Goal: Navigation & Orientation: Find specific page/section

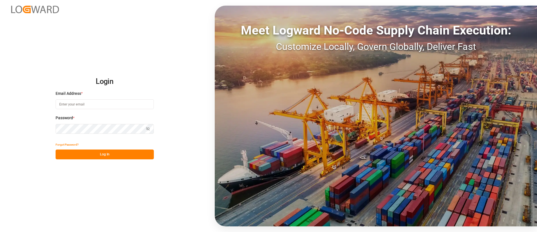
click at [108, 108] on input at bounding box center [105, 104] width 98 height 10
type input "[PERSON_NAME][EMAIL_ADDRESS][DOMAIN_NAME]"
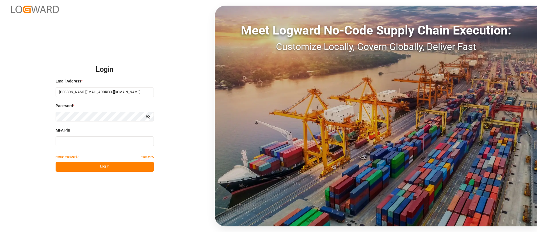
type input "871335"
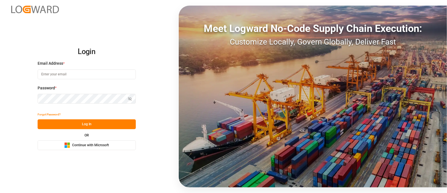
click at [91, 77] on input at bounding box center [87, 75] width 98 height 10
type input "likith.shetty@logward.com"
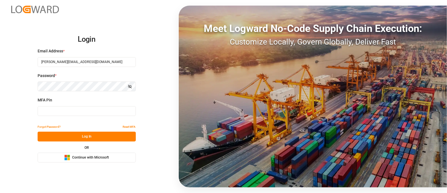
type input "871335"
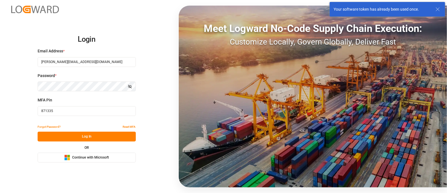
click at [96, 159] on span "Continue with Microsoft" at bounding box center [90, 157] width 37 height 5
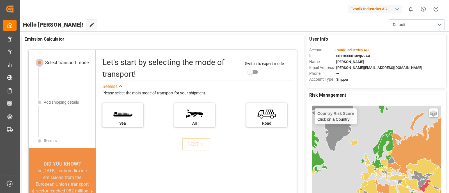
scroll to position [0, 0]
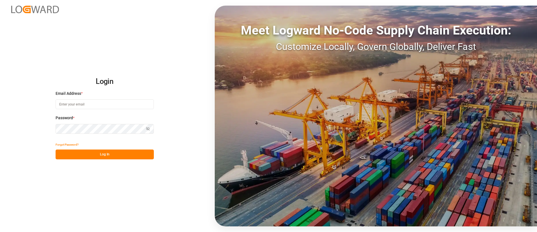
click at [126, 107] on input at bounding box center [105, 104] width 98 height 10
type input "likith.shetty@logward.com"
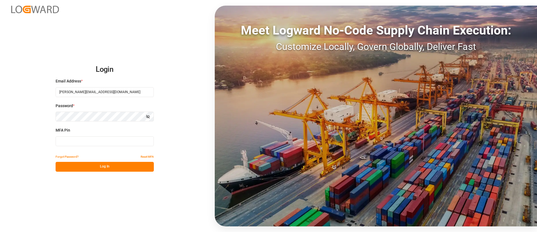
type input "178572"
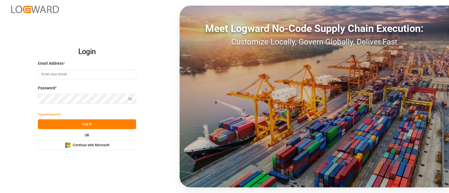
click at [95, 150] on button "Microsoft Logo Continue with Microsoft" at bounding box center [87, 146] width 98 height 10
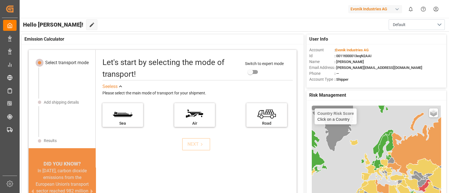
click at [354, 8] on div "Evonik Industries AG" at bounding box center [375, 9] width 54 height 8
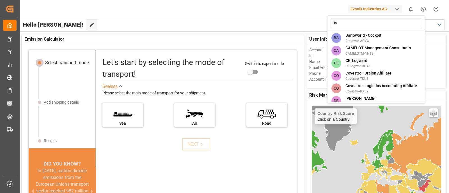
type input "log"
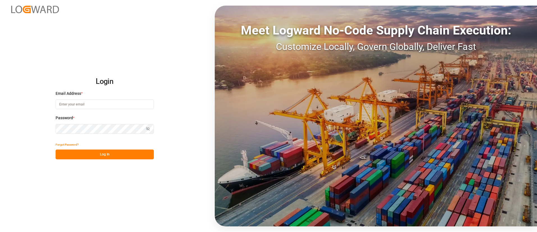
click at [88, 106] on input at bounding box center [105, 104] width 98 height 10
type input "likith.shetty@logward.com"
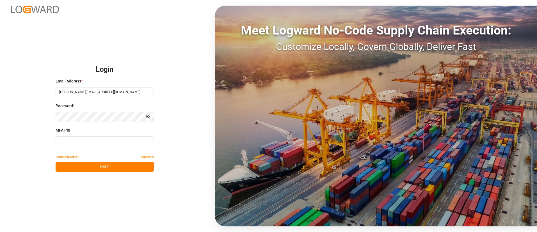
type input "665788"
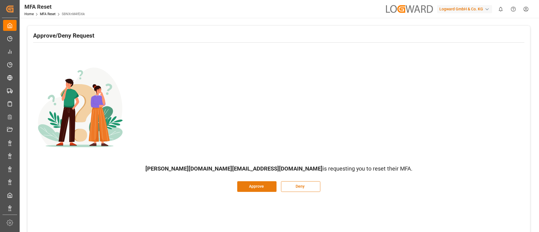
click at [251, 188] on button "Approve" at bounding box center [256, 186] width 39 height 11
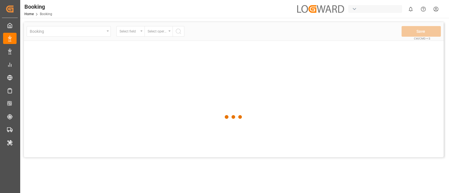
click at [355, 10] on div "button" at bounding box center [355, 9] width 6 height 6
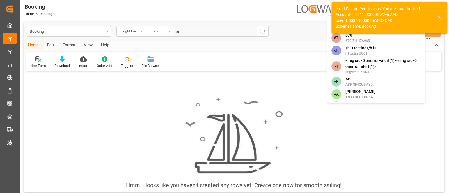
type input "ar"
click at [441, 19] on html "Created by potrace 1.15, written by Peter Selinger 2001-2017 Created by potrace…" at bounding box center [224, 96] width 449 height 193
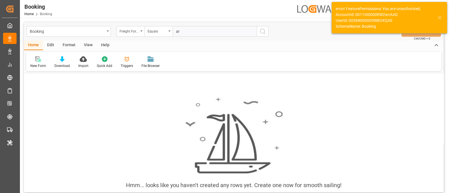
click at [441, 19] on icon at bounding box center [439, 17] width 7 height 7
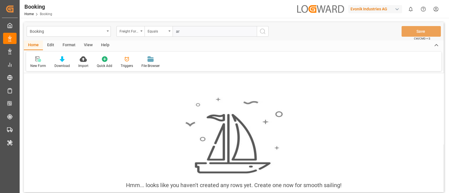
click at [386, 10] on div "Evonik Industries AG" at bounding box center [375, 9] width 54 height 8
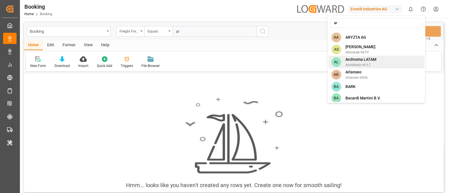
type input "ar"
click at [376, 59] on span "Archroma LATAM" at bounding box center [360, 60] width 31 height 6
